Goal: Obtain resource: Obtain resource

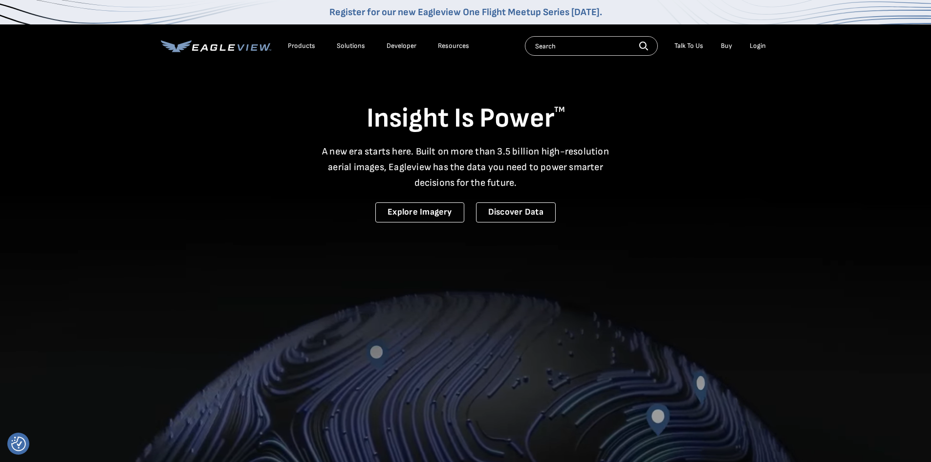
click at [764, 48] on div "Login" at bounding box center [758, 46] width 16 height 9
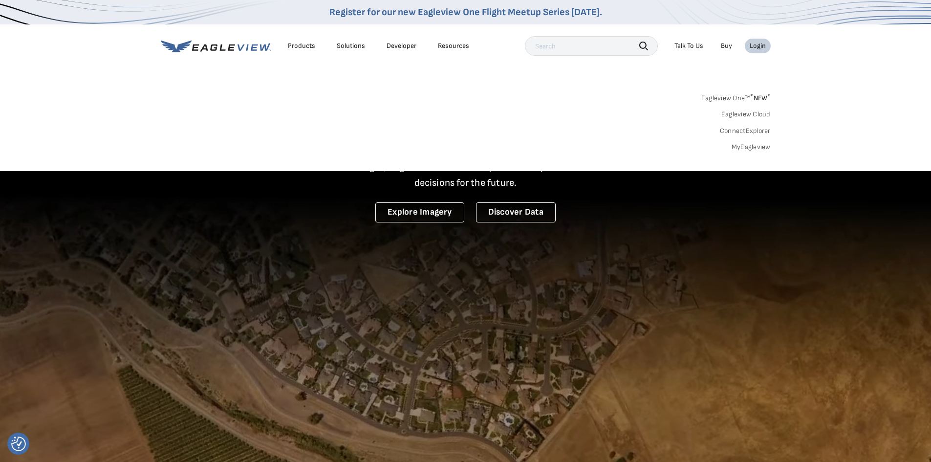
click at [762, 145] on link "MyEagleview" at bounding box center [751, 147] width 39 height 9
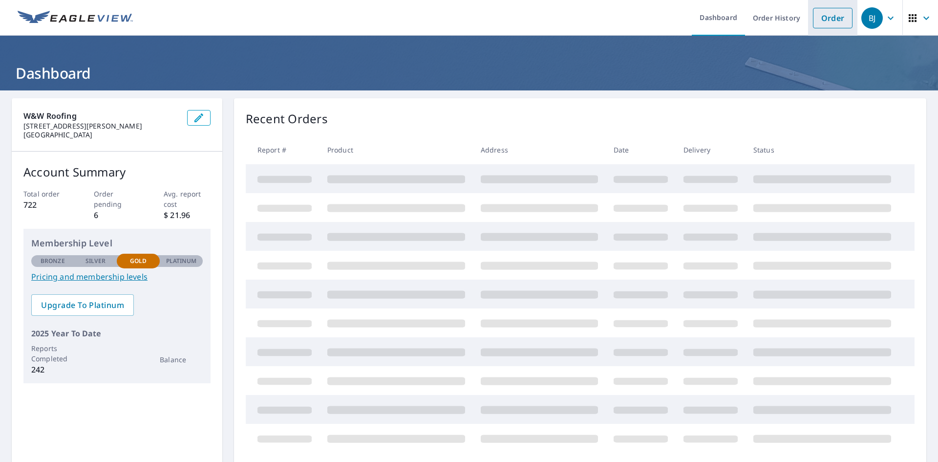
click at [824, 24] on link "Order" at bounding box center [833, 18] width 40 height 21
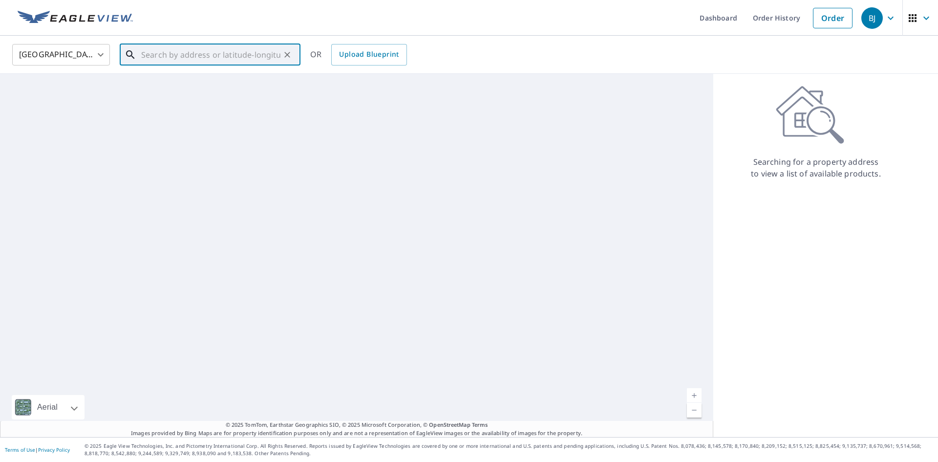
click at [183, 57] on input "text" at bounding box center [210, 54] width 139 height 27
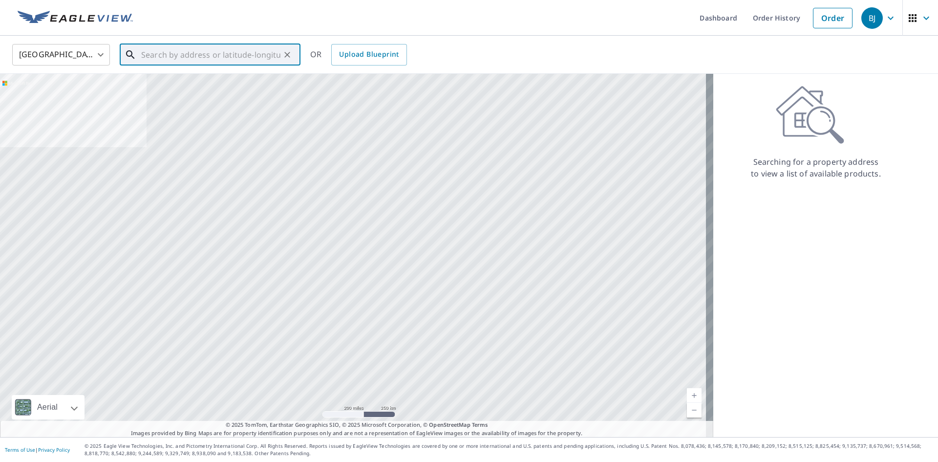
paste input "[STREET_ADDRESS][PERSON_NAME]"
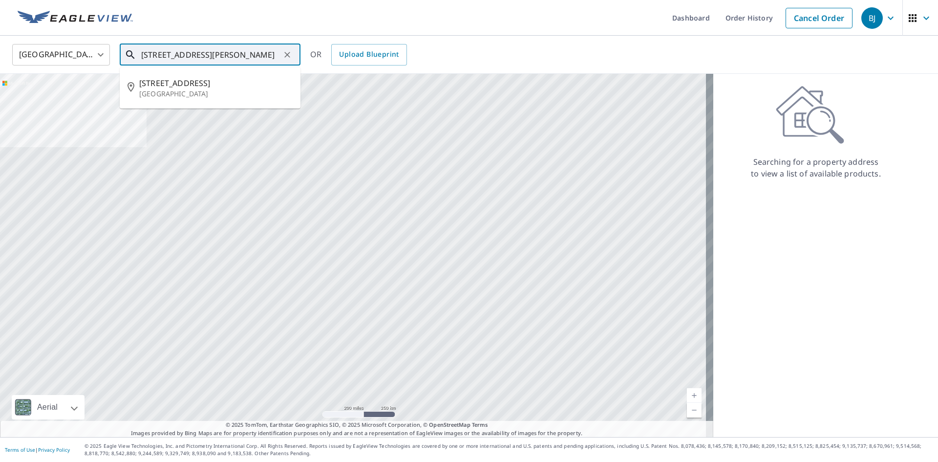
type input "[STREET_ADDRESS][PERSON_NAME]"
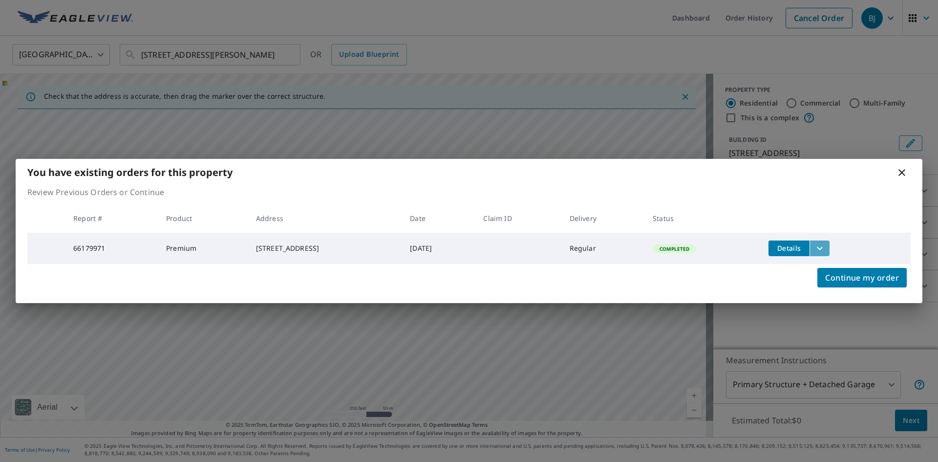
click at [830, 252] on button "filesDropdownBtn-66179971" at bounding box center [820, 248] width 20 height 16
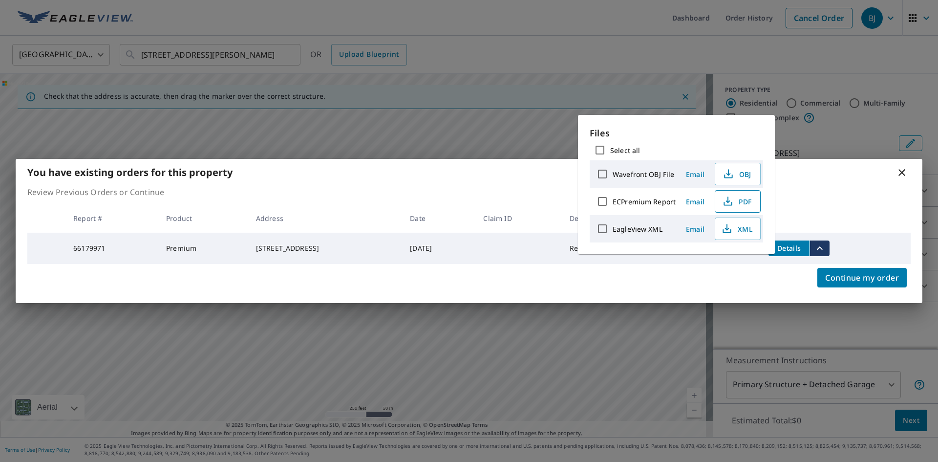
click at [753, 206] on button "PDF" at bounding box center [738, 201] width 46 height 22
